Goal: Find specific page/section: Find specific page/section

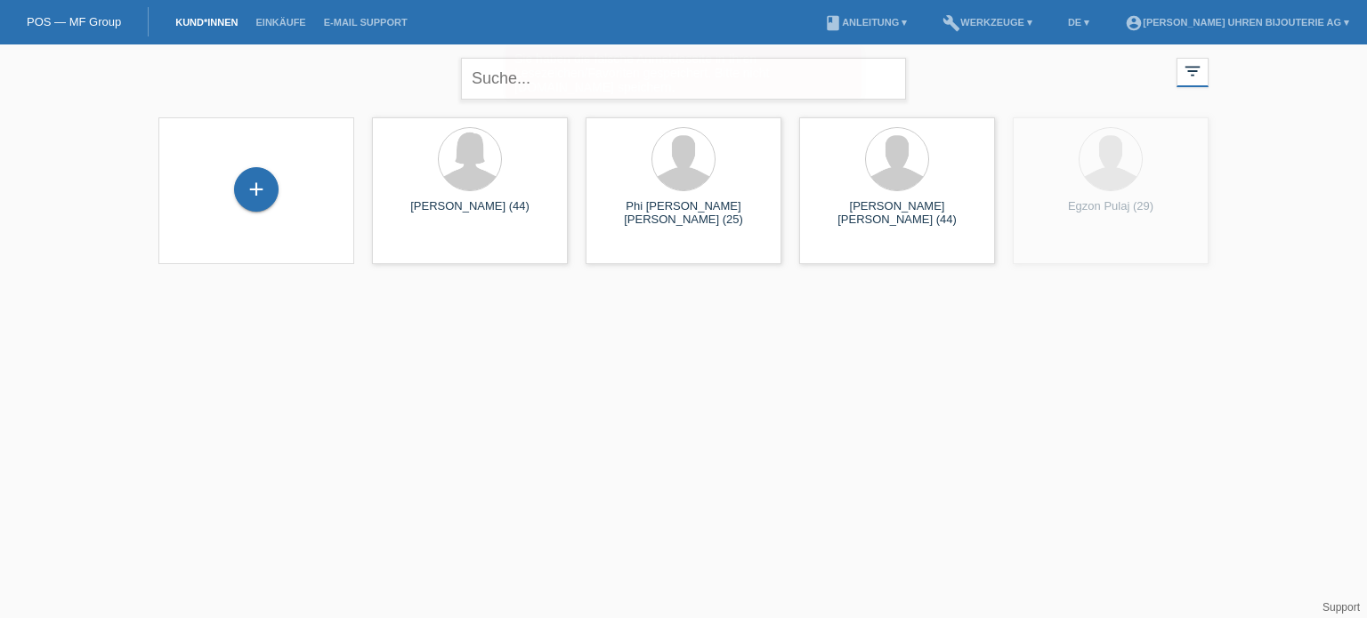
click at [600, 81] on div "Sie haben die falsche Anmeldeseite in Ihren Lesezeichen/Favoriten gespeichert. …" at bounding box center [683, 73] width 356 height 52
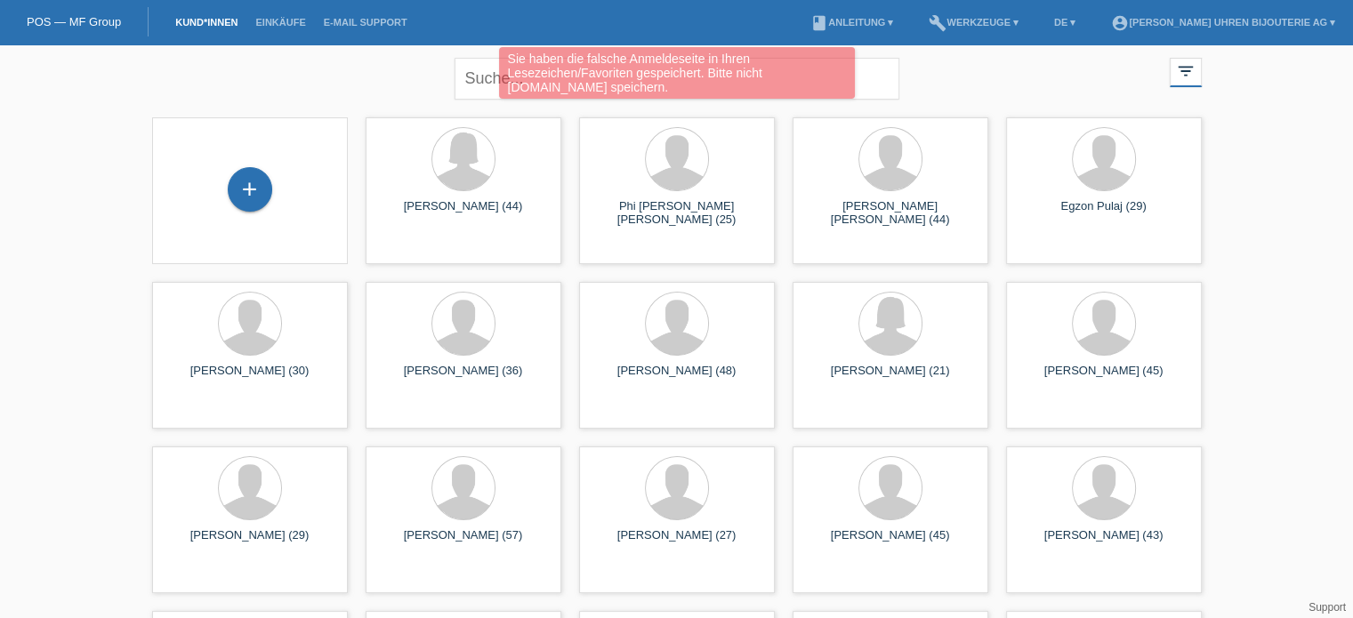
click at [480, 77] on div "Sie haben die falsche Anmeldeseite in Ihren Lesezeichen/Favoriten gespeichert. …" at bounding box center [676, 75] width 812 height 56
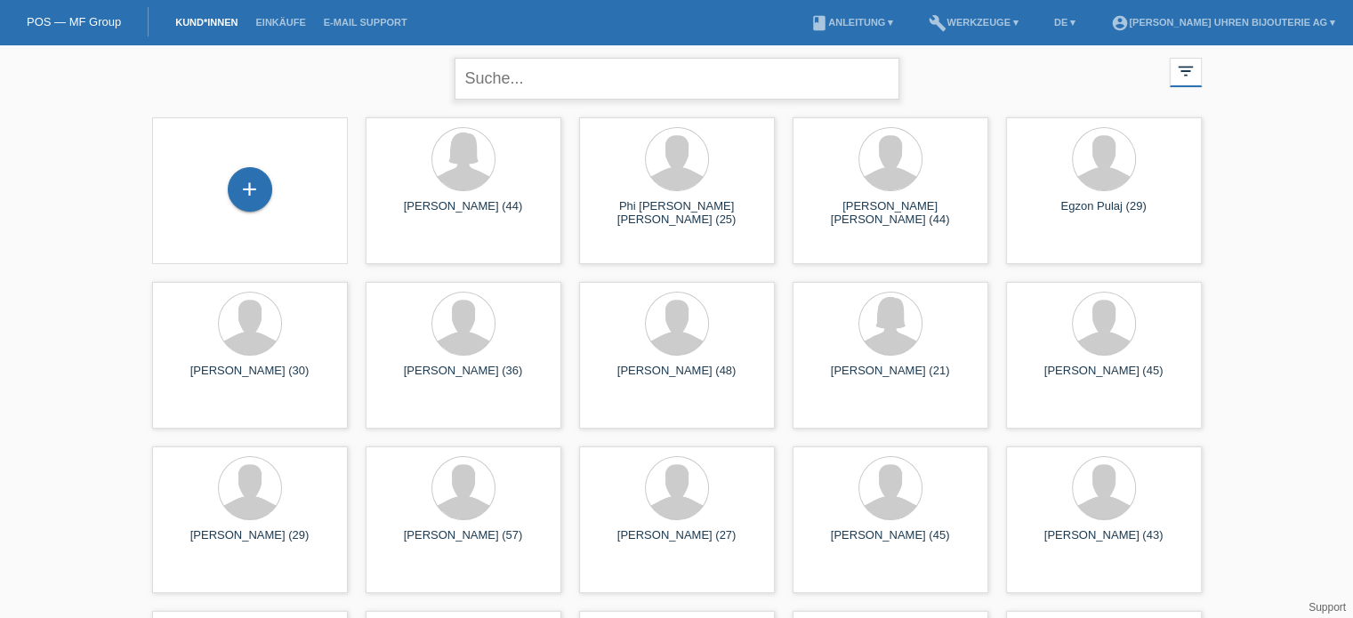
click at [512, 74] on input "text" at bounding box center [677, 79] width 445 height 42
type input "roland aebischer"
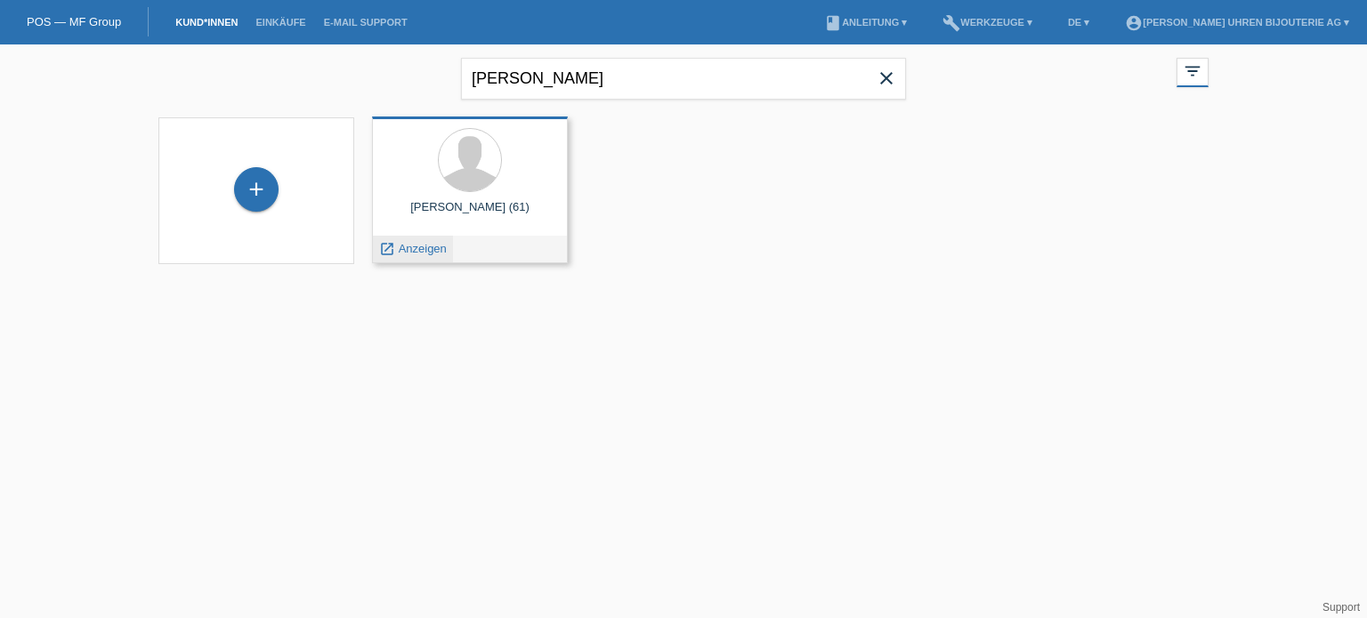
click at [426, 246] on span "Anzeigen" at bounding box center [423, 248] width 48 height 13
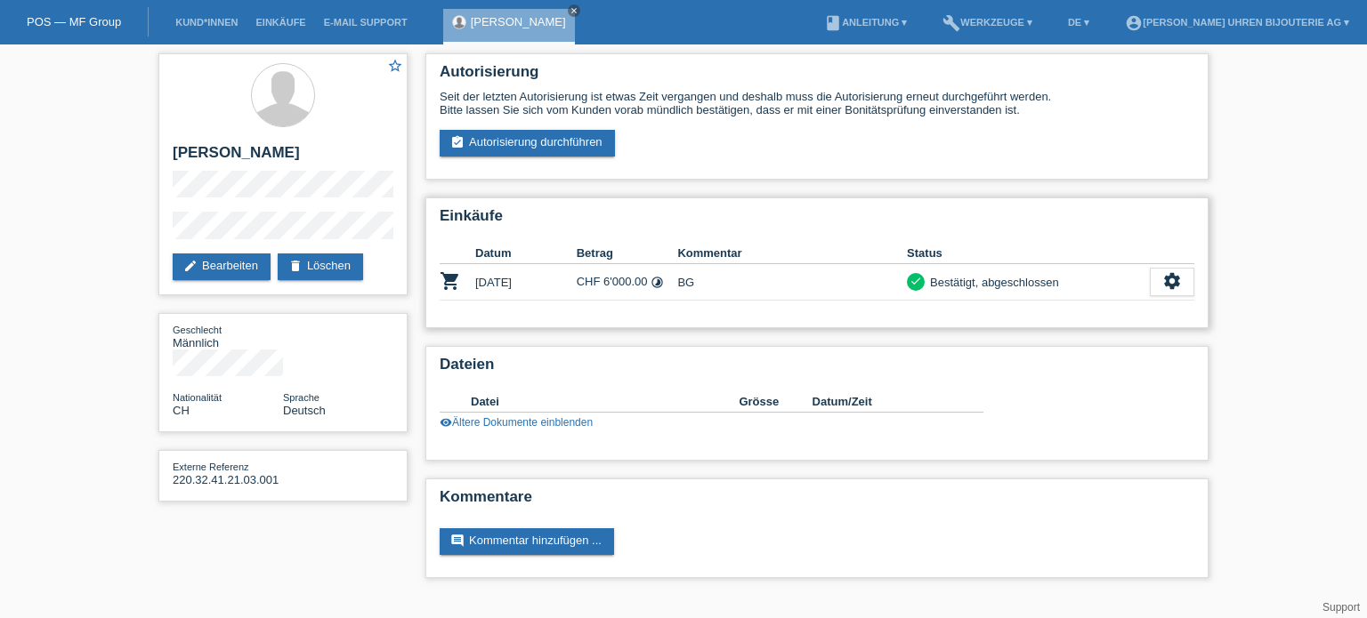
drag, startPoint x: 598, startPoint y: 280, endPoint x: 648, endPoint y: 273, distance: 50.3
click at [648, 273] on td "CHF 6'000.00 timelapse" at bounding box center [627, 282] width 101 height 36
